Goal: Transaction & Acquisition: Subscribe to service/newsletter

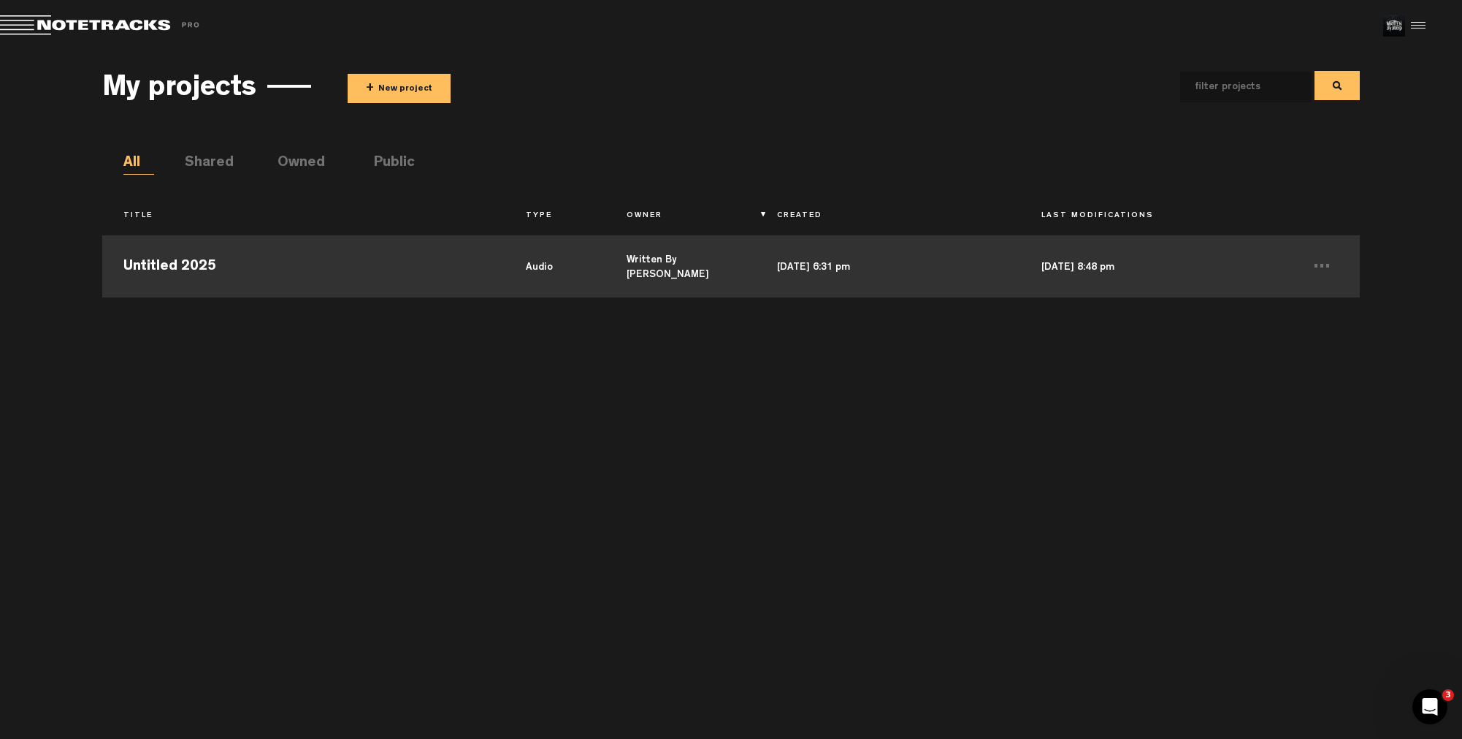
click at [317, 244] on td "Untitled 2025" at bounding box center [303, 265] width 403 height 66
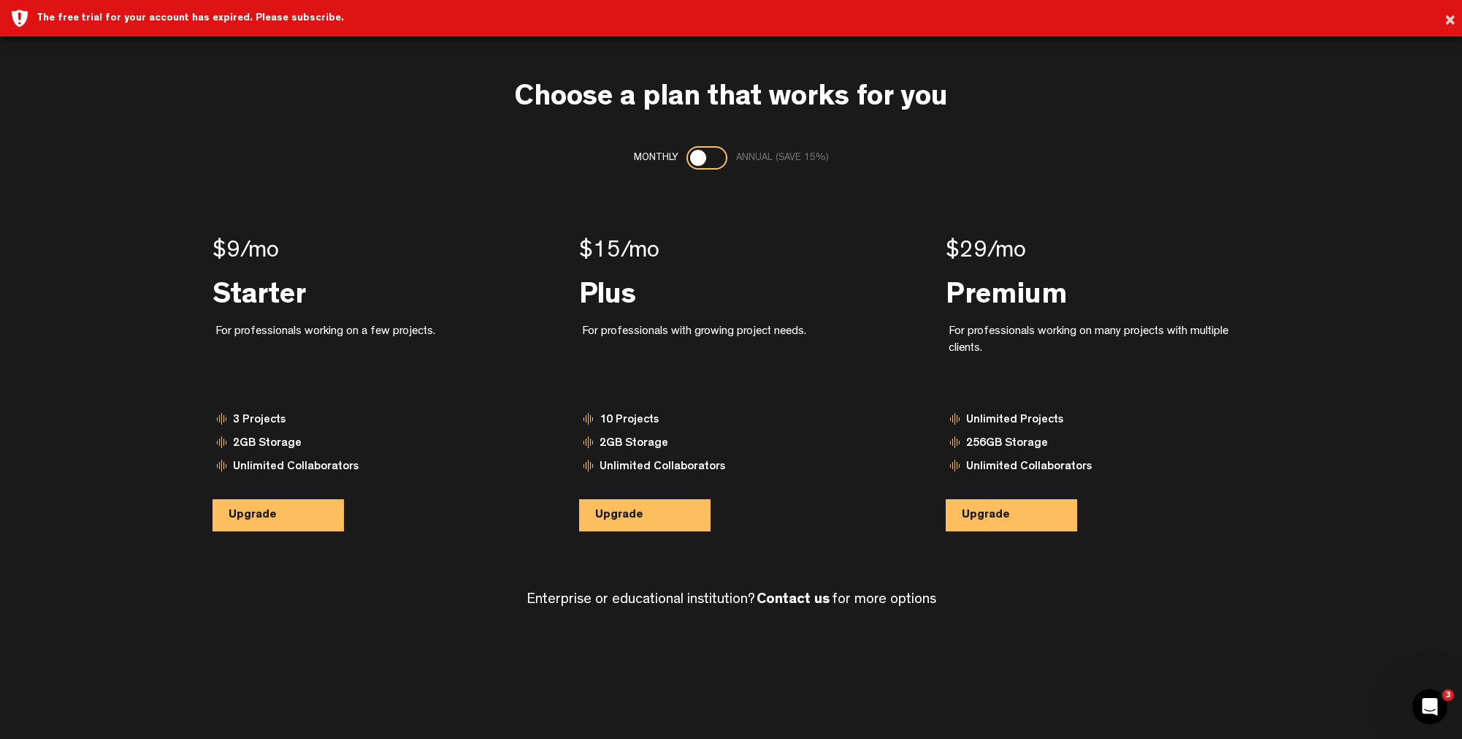
click at [157, 20] on div "The free trial for your account has expired. Please subscribe." at bounding box center [744, 18] width 1415 height 15
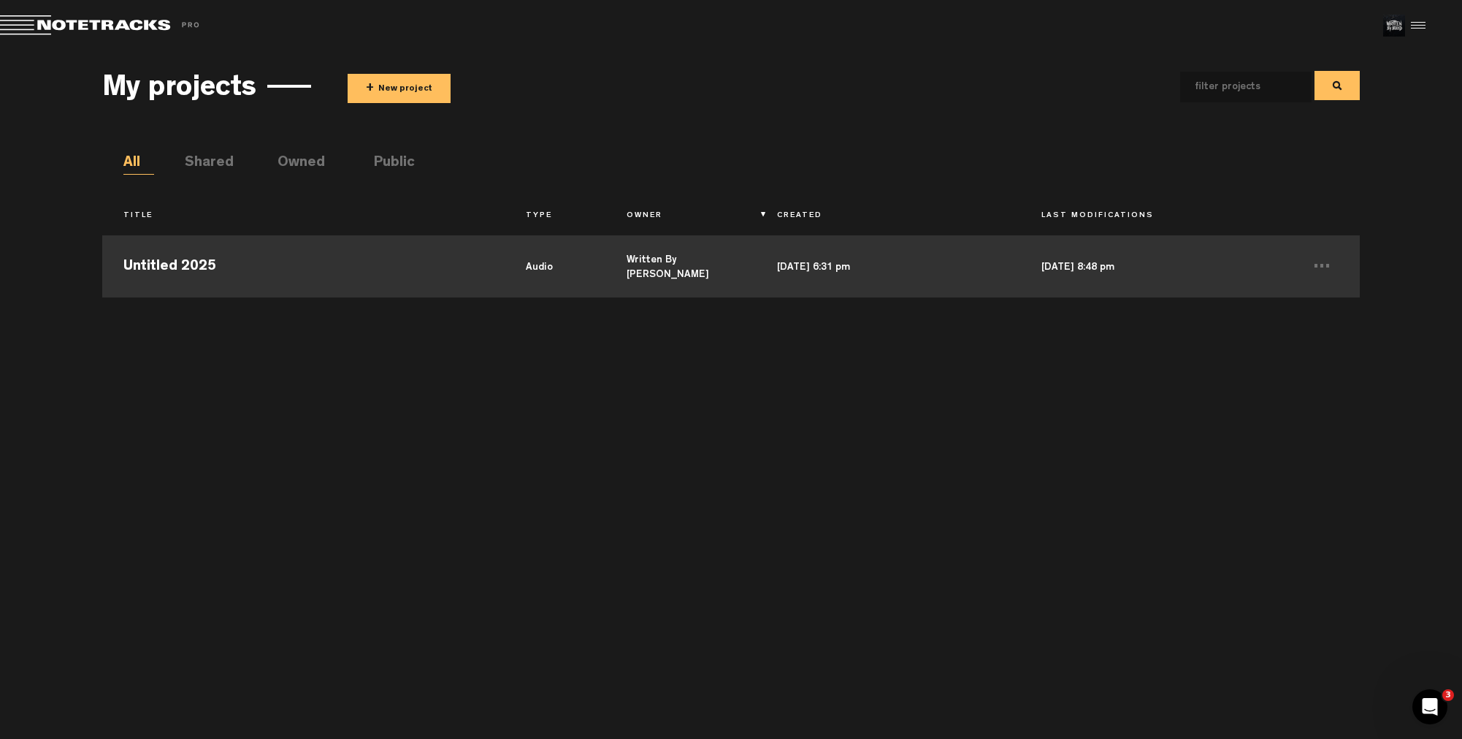
click at [378, 268] on td "Untitled 2025" at bounding box center [303, 265] width 403 height 66
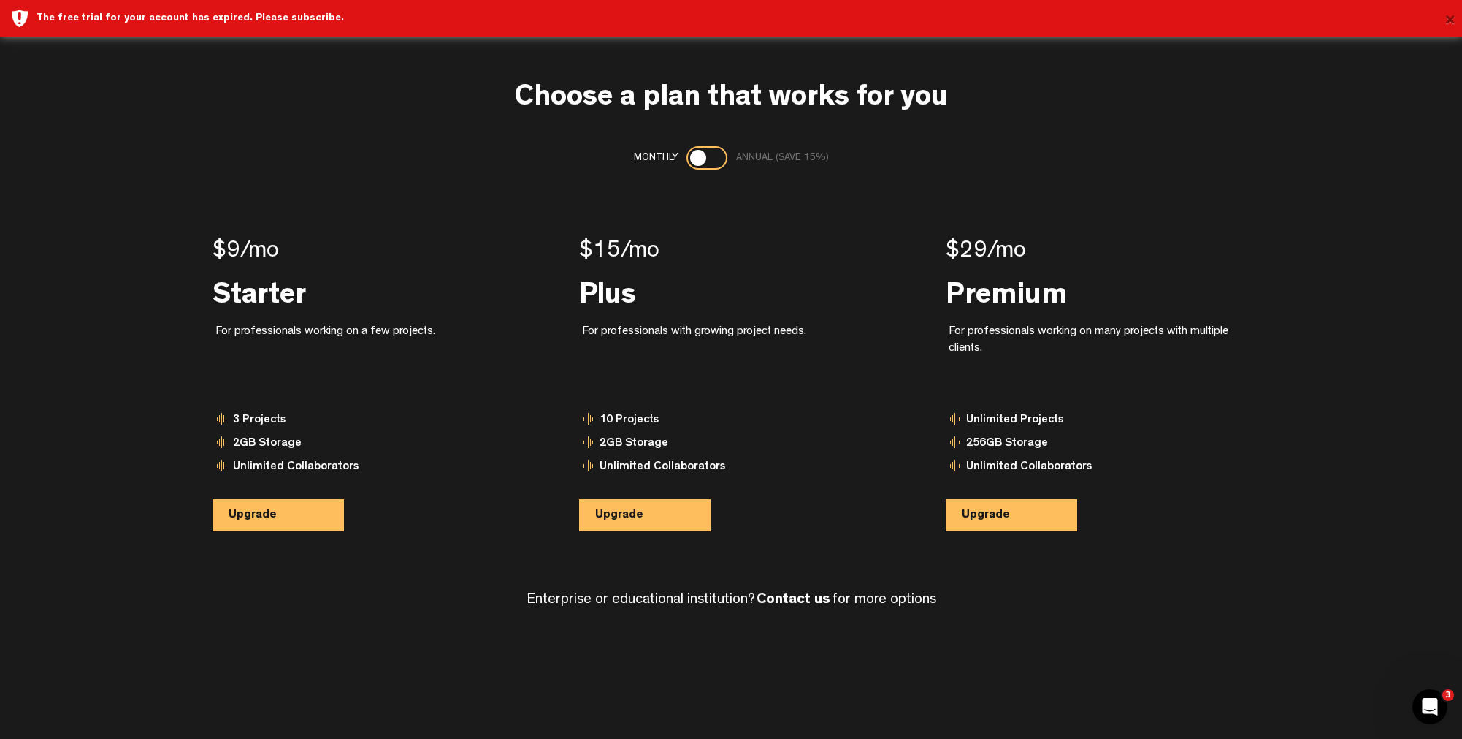
drag, startPoint x: 1446, startPoint y: 18, endPoint x: 1386, endPoint y: 37, distance: 63.5
click at [1445, 18] on button "×" at bounding box center [1450, 21] width 11 height 29
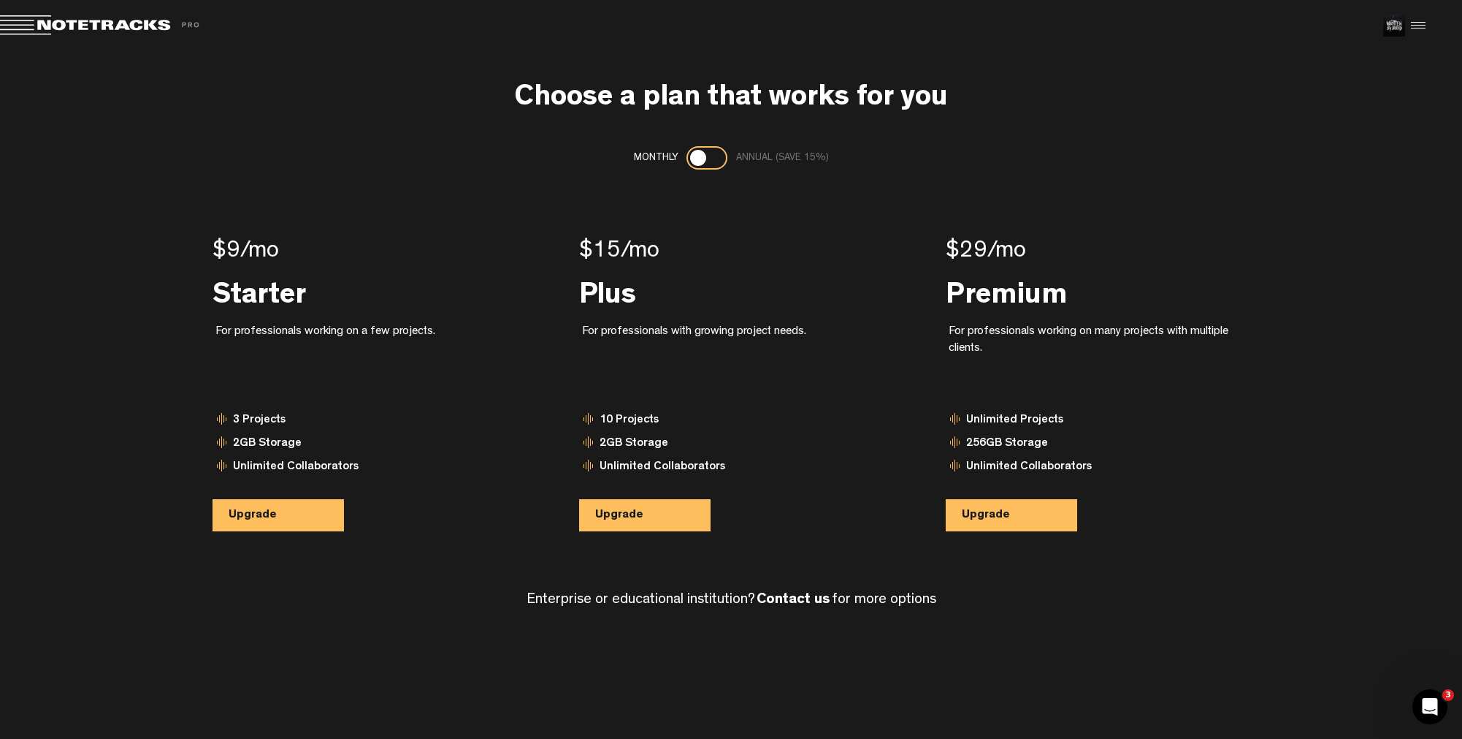
click at [149, 26] on span at bounding box center [102, 25] width 205 height 20
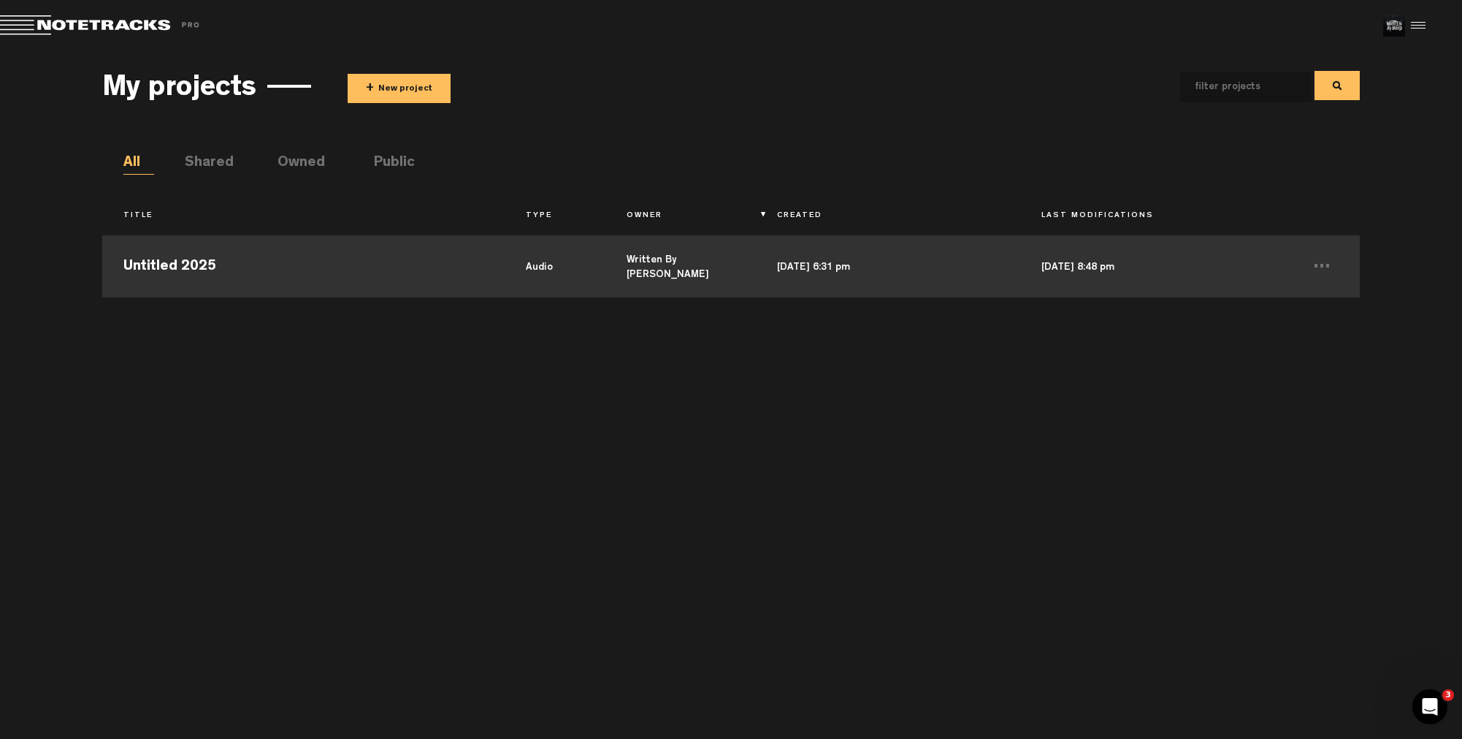
click at [194, 267] on td "Untitled 2025" at bounding box center [303, 265] width 403 height 66
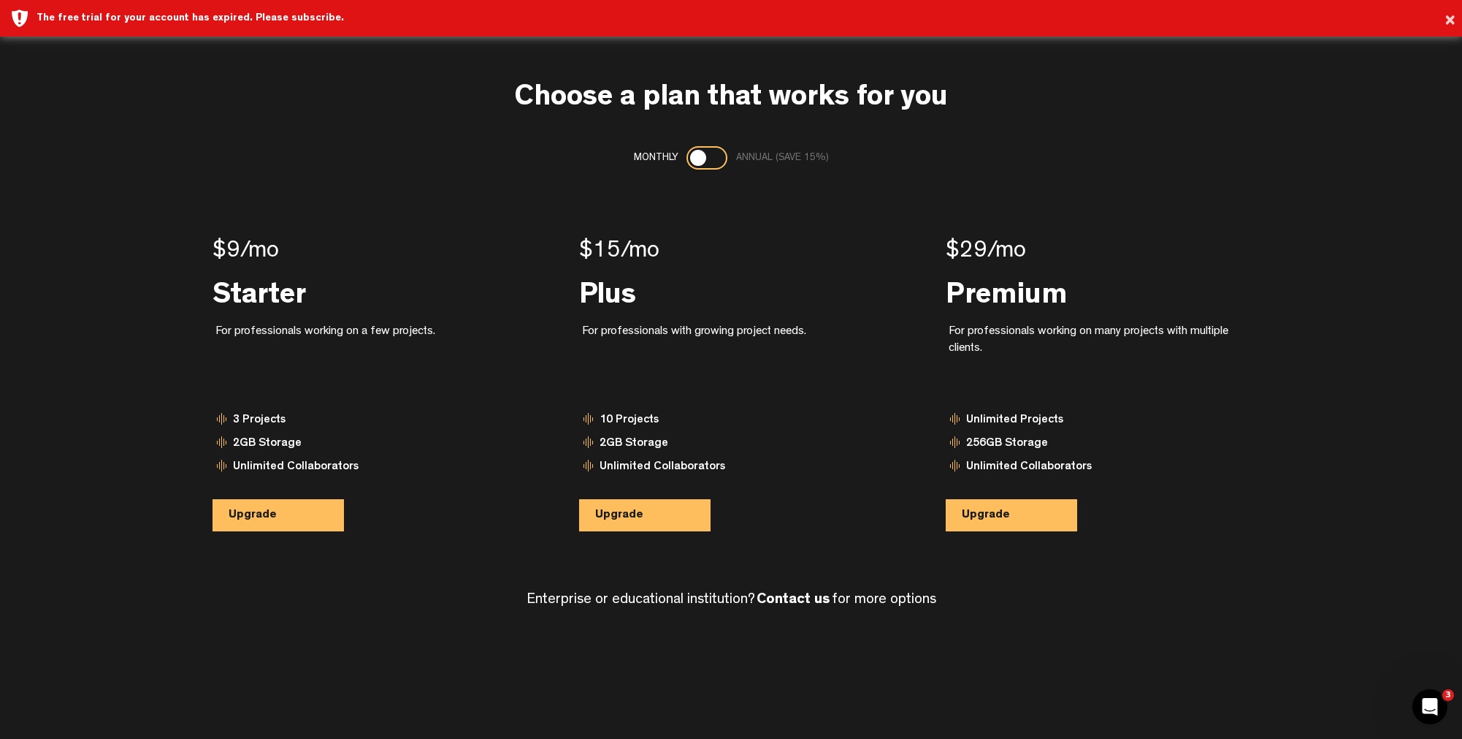
click at [709, 155] on div at bounding box center [707, 157] width 41 height 23
click at [709, 155] on div at bounding box center [716, 158] width 16 height 16
click at [709, 155] on div at bounding box center [707, 157] width 41 height 23
click at [709, 155] on div at bounding box center [716, 158] width 16 height 16
click at [709, 155] on div at bounding box center [707, 157] width 41 height 23
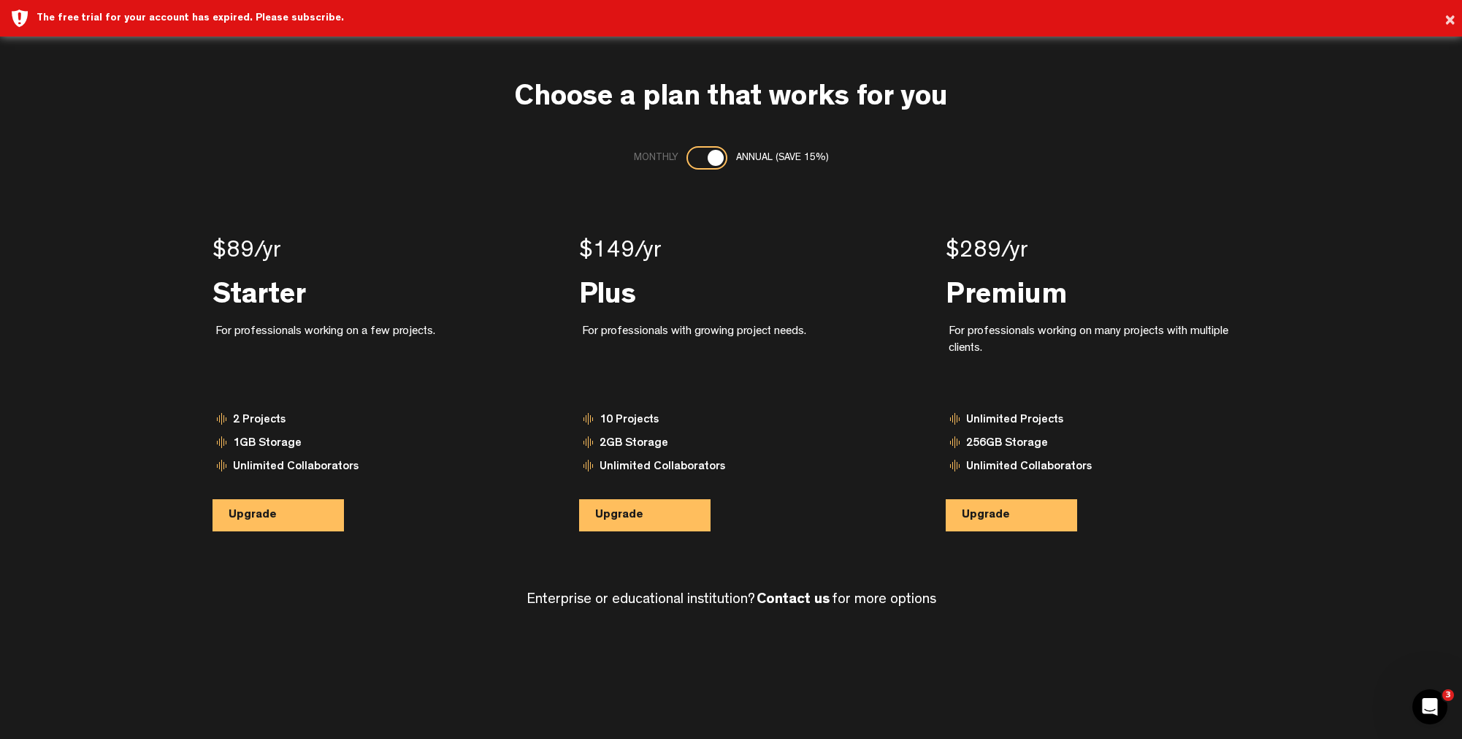
click at [709, 155] on div at bounding box center [716, 158] width 16 height 16
click at [709, 155] on div at bounding box center [707, 157] width 41 height 23
click at [709, 155] on div at bounding box center [716, 158] width 16 height 16
click at [709, 155] on div at bounding box center [707, 157] width 41 height 23
click at [709, 155] on div at bounding box center [716, 158] width 16 height 16
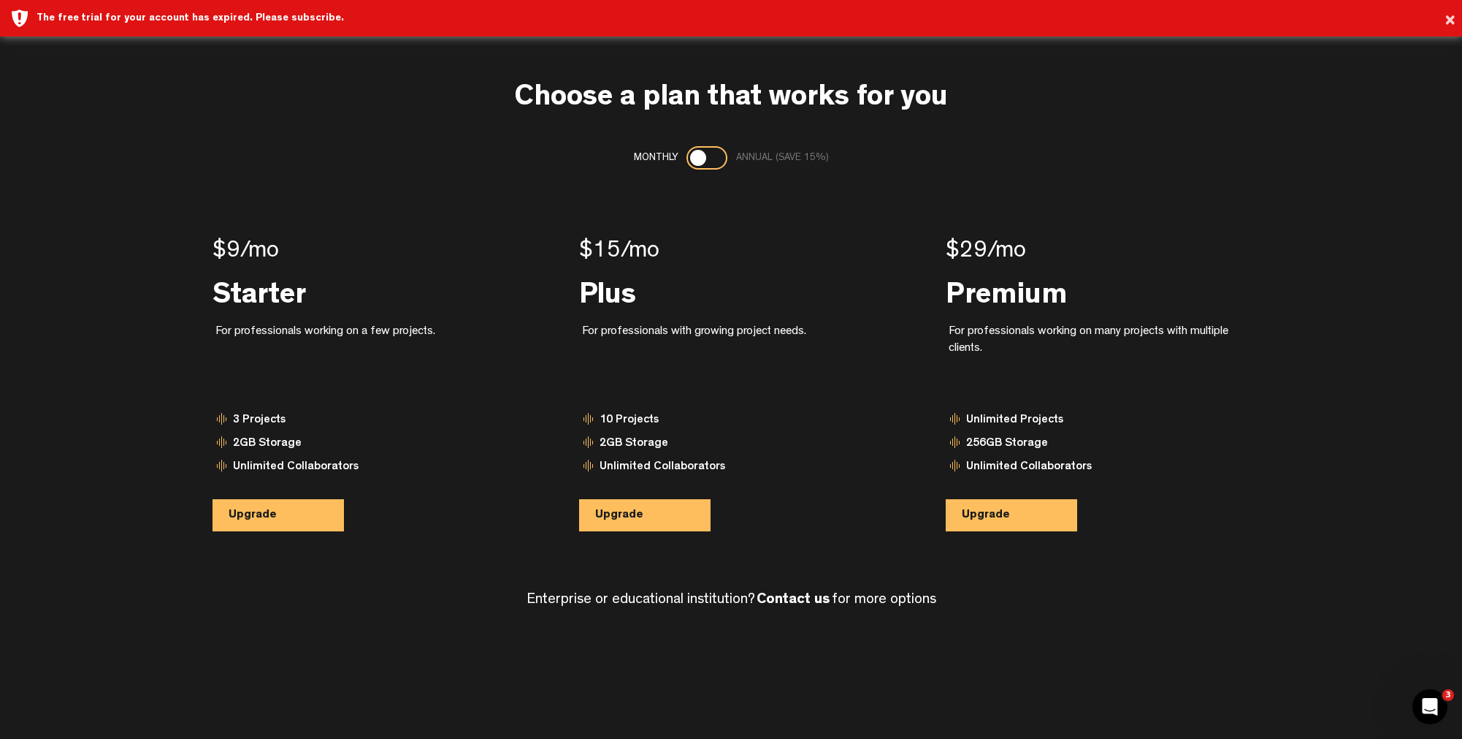
click at [709, 155] on div at bounding box center [707, 157] width 41 height 23
click at [709, 155] on div at bounding box center [716, 158] width 16 height 16
click at [709, 155] on div at bounding box center [707, 157] width 41 height 23
click at [709, 155] on div at bounding box center [716, 158] width 16 height 16
click at [709, 155] on div at bounding box center [707, 157] width 41 height 23
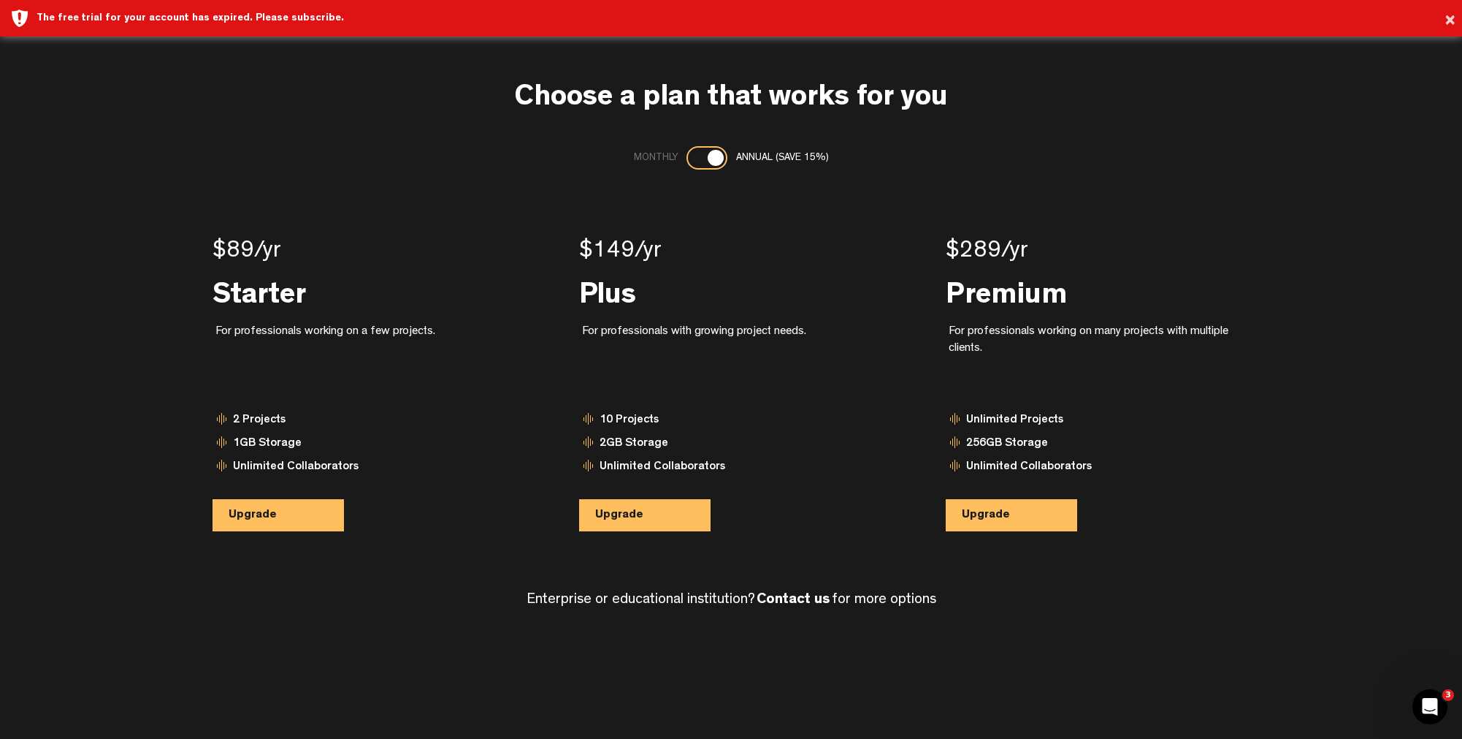
click at [709, 155] on div at bounding box center [716, 158] width 16 height 16
click at [709, 155] on div at bounding box center [707, 157] width 41 height 23
click at [709, 155] on div at bounding box center [716, 158] width 16 height 16
click at [709, 155] on div at bounding box center [707, 157] width 41 height 23
click at [709, 155] on div at bounding box center [716, 158] width 16 height 16
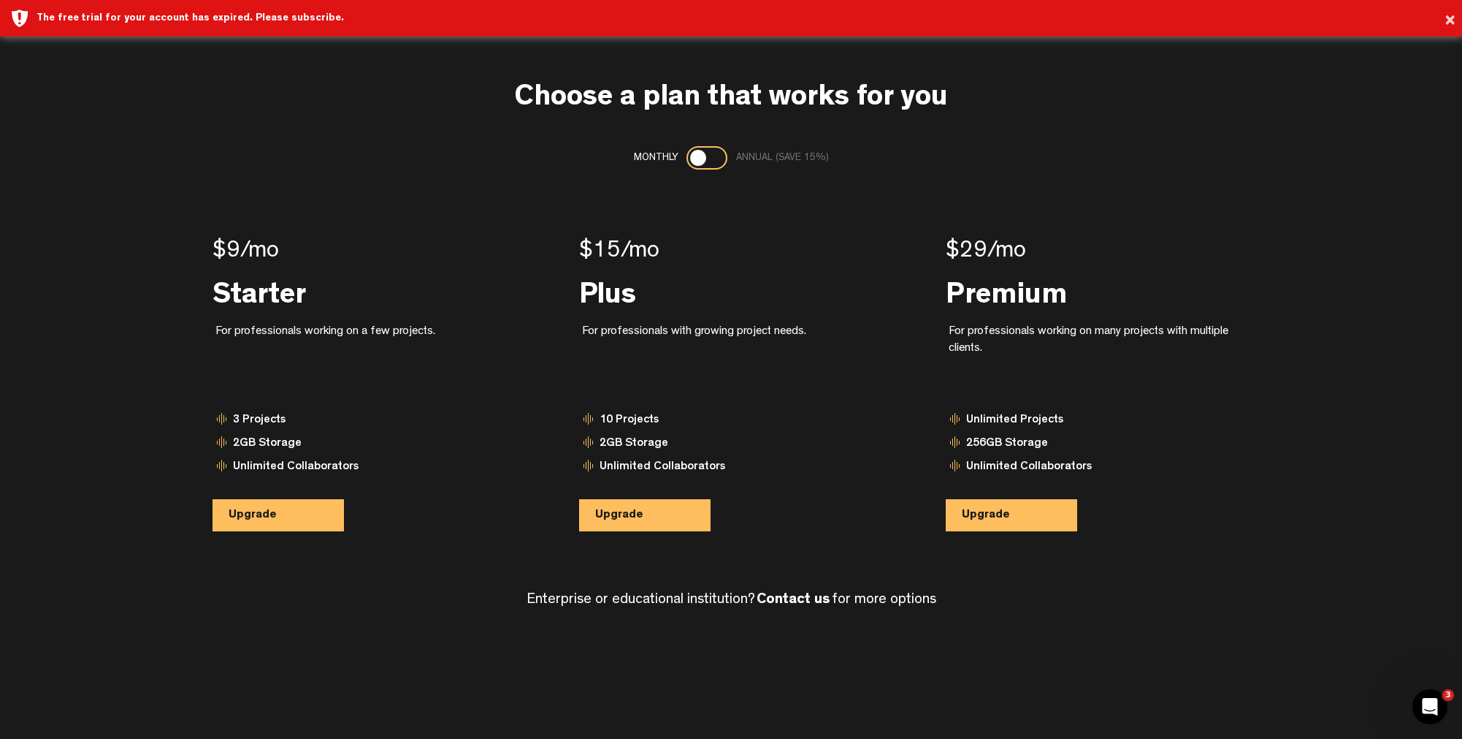
click at [709, 155] on div at bounding box center [707, 157] width 41 height 23
drag, startPoint x: 499, startPoint y: 683, endPoint x: 506, endPoint y: 647, distance: 37.1
click at [500, 683] on body "Version: 1.1.20-prod, Build 1259, Hash: gb78ca87, Branch: master X Your screen …" at bounding box center [731, 369] width 1462 height 739
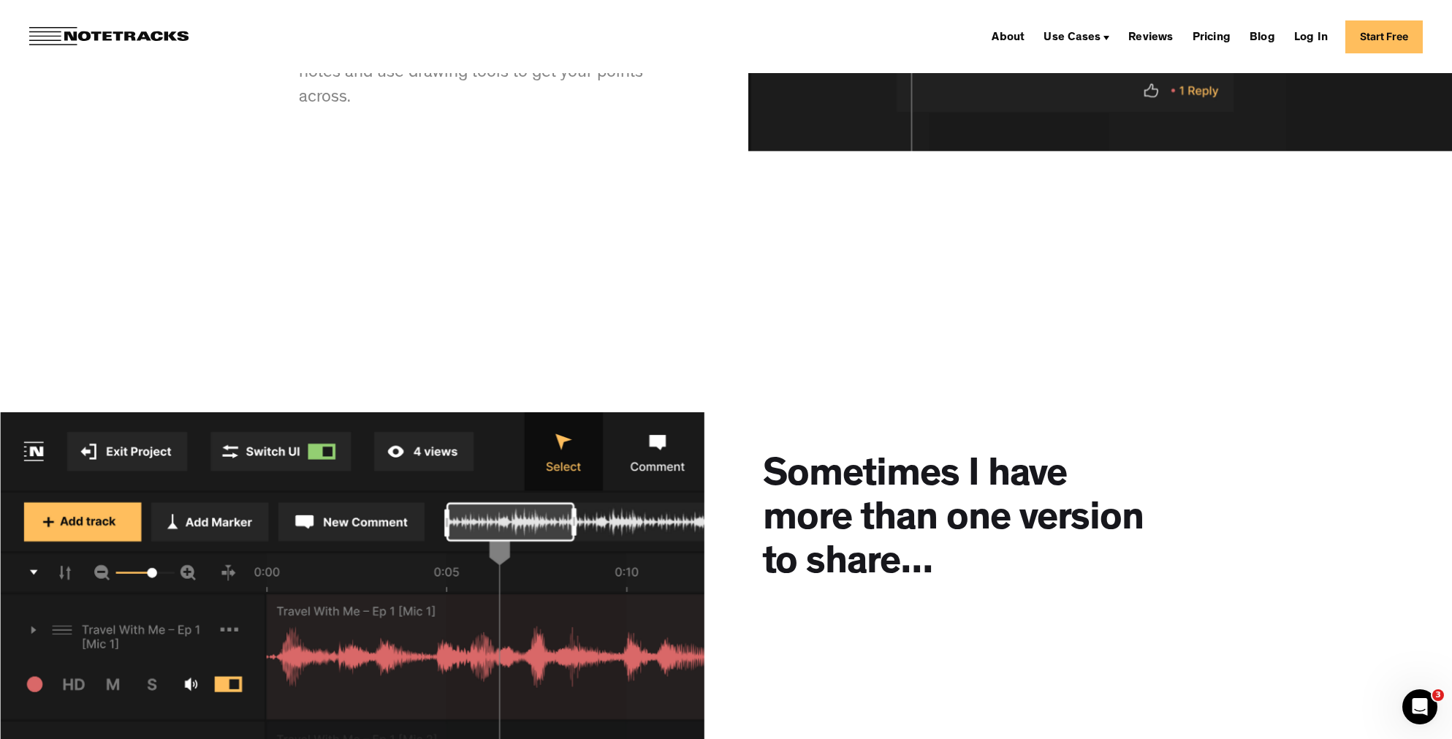
scroll to position [1169, 0]
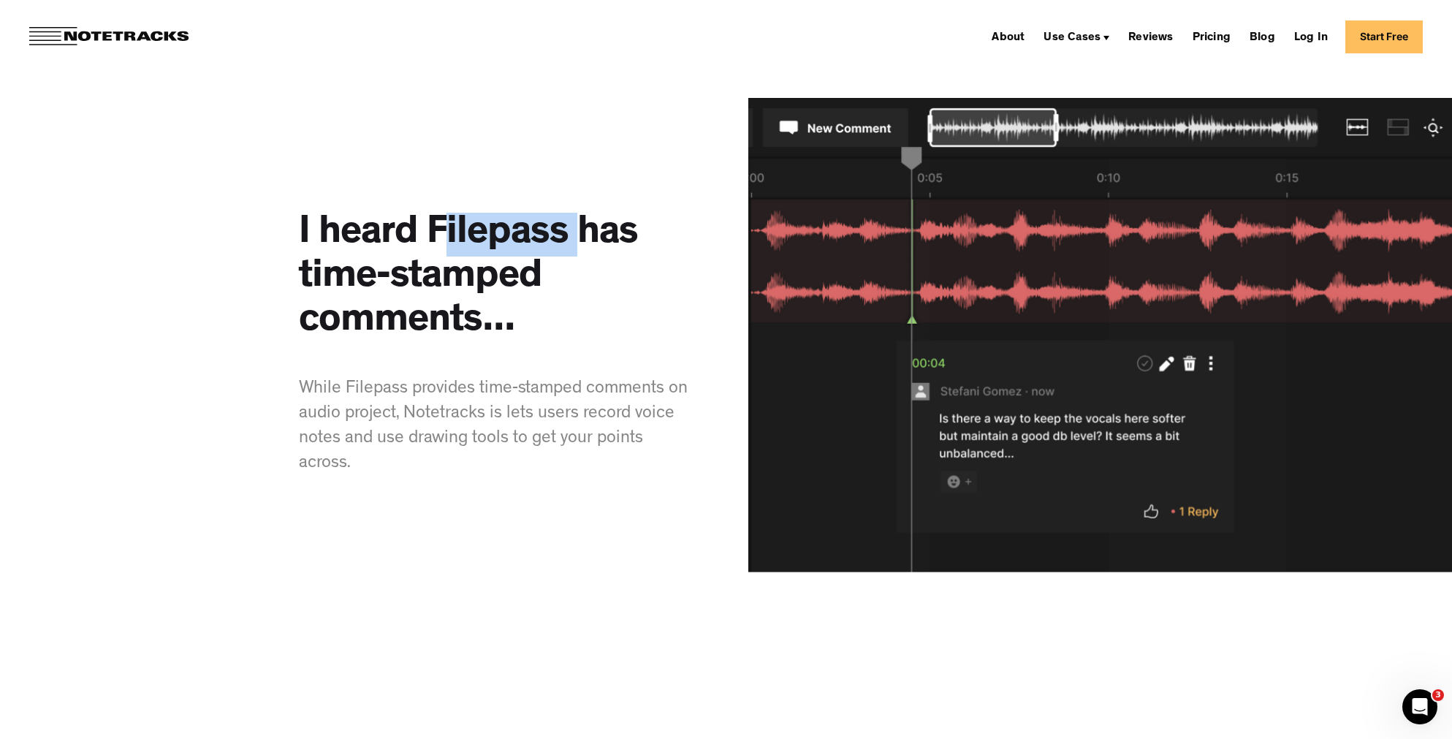
drag, startPoint x: 574, startPoint y: 236, endPoint x: 435, endPoint y: 236, distance: 138.8
click at [435, 236] on h3 "I heard Filepass has time-stamped comments..." at bounding box center [494, 278] width 391 height 131
